Goal: Task Accomplishment & Management: Manage account settings

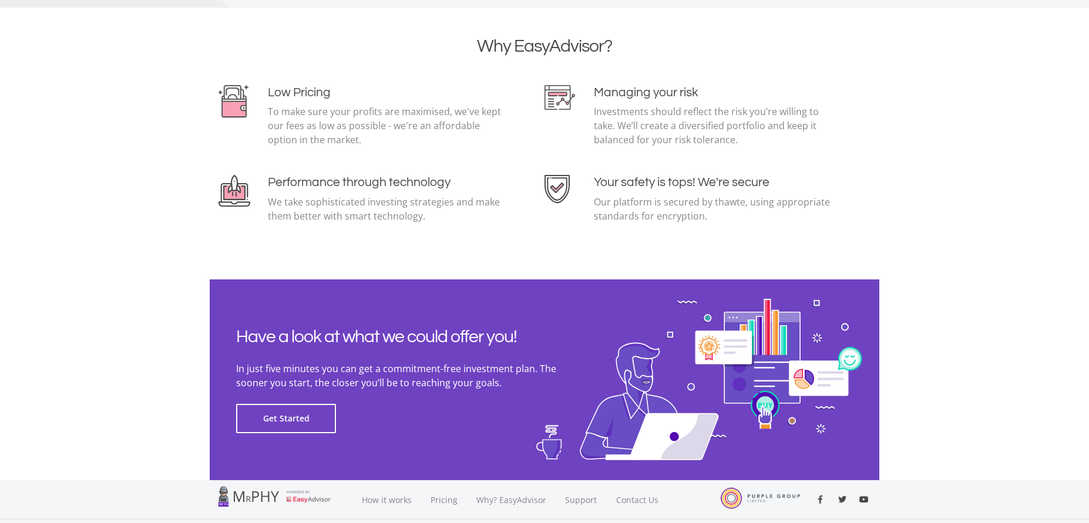
scroll to position [2525, 0]
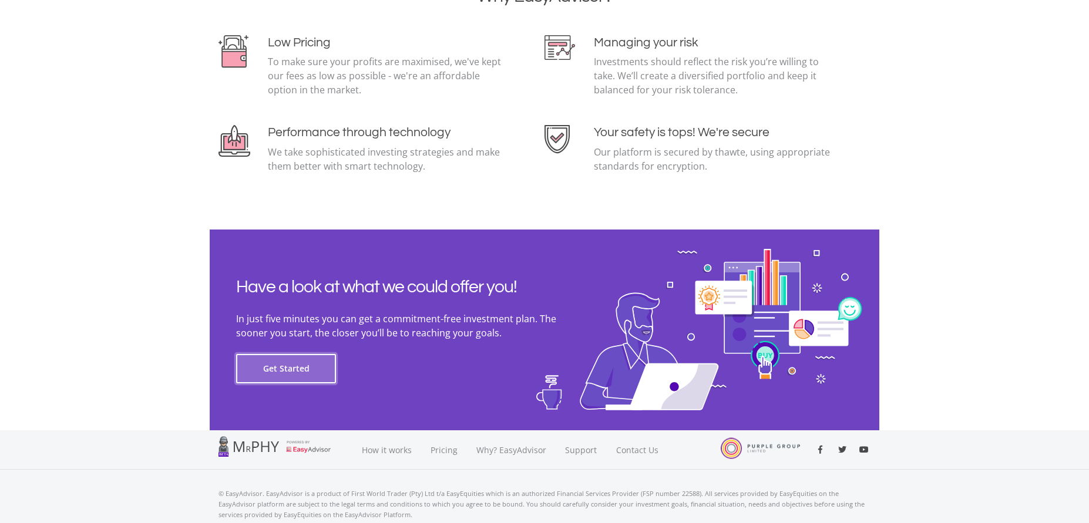
click at [288, 371] on button "Get Started" at bounding box center [286, 368] width 100 height 29
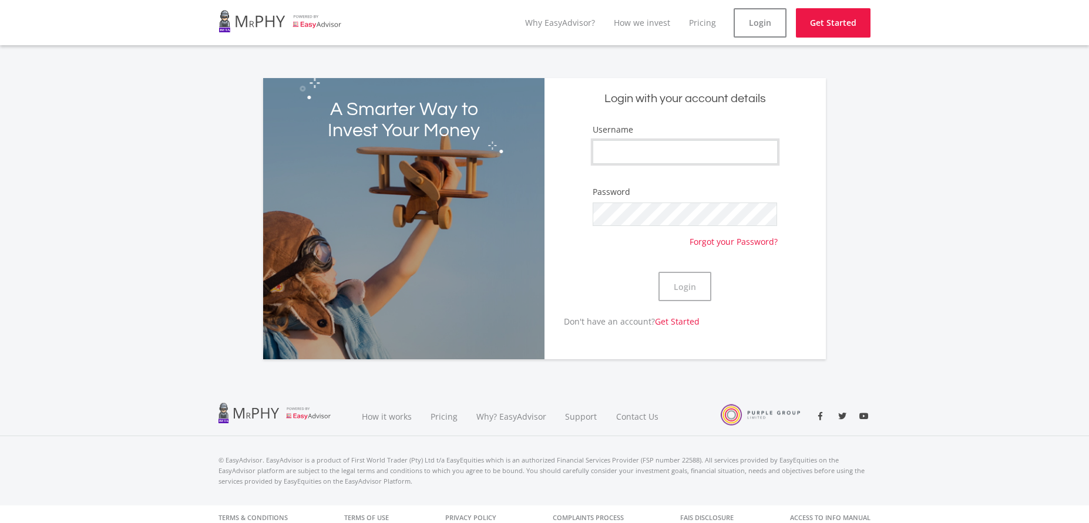
click at [607, 156] on input "Username" at bounding box center [685, 151] width 184 height 23
type input "AdeleH0rn"
click at [698, 281] on button "Login" at bounding box center [684, 286] width 53 height 29
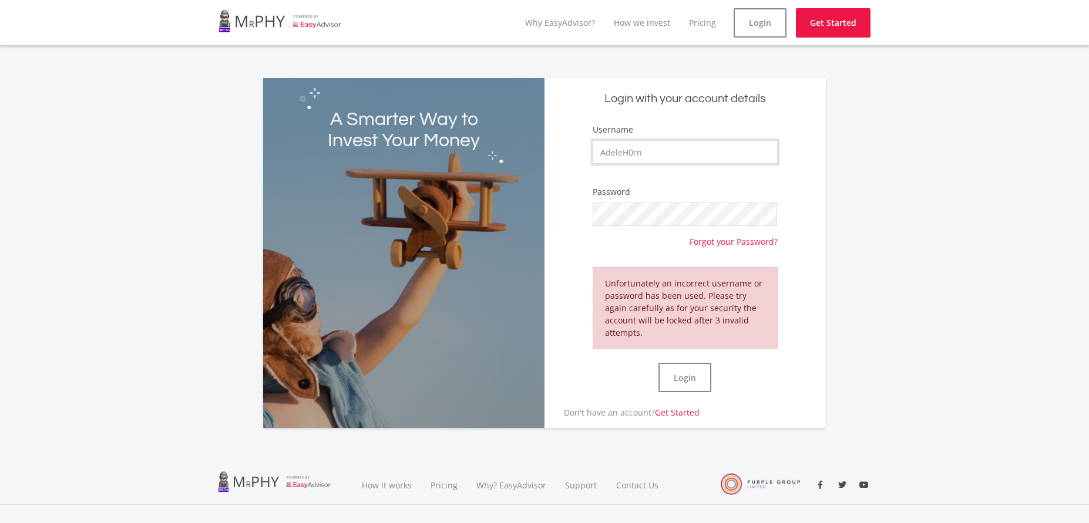
click at [681, 144] on input "AdeleH0rn" at bounding box center [685, 151] width 184 height 23
drag, startPoint x: 648, startPoint y: 153, endPoint x: 596, endPoint y: 152, distance: 52.3
click at [596, 152] on input "AdeleH0rn" at bounding box center [685, 151] width 184 height 23
click at [656, 152] on input "AdeleH0rn" at bounding box center [685, 151] width 184 height 23
click at [724, 244] on link "Forgot your Password?" at bounding box center [733, 237] width 88 height 22
